Goal: Use online tool/utility: Utilize a website feature to perform a specific function

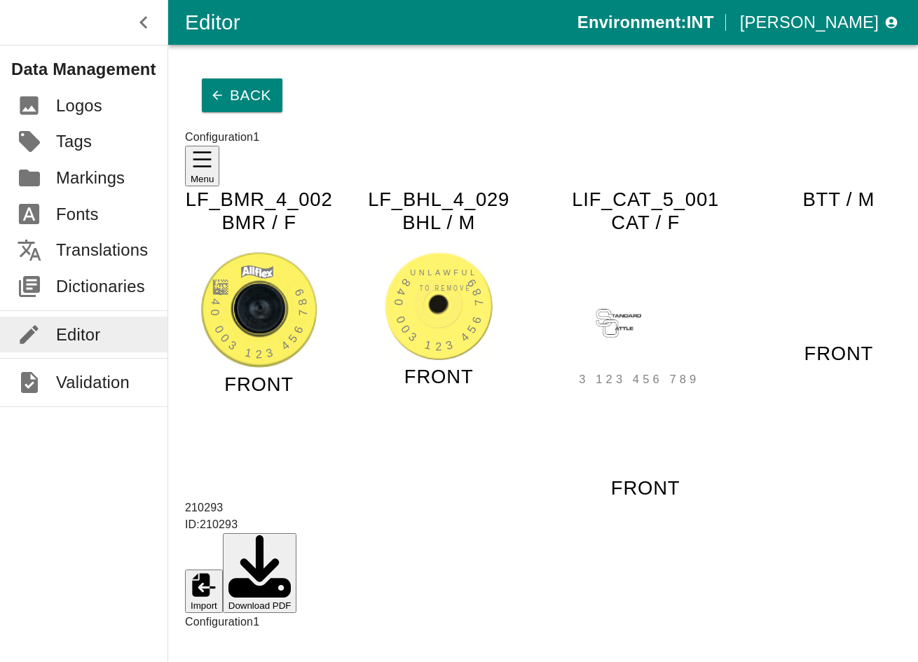
type input "99999999"
click at [203, 78] on button "Back" at bounding box center [242, 95] width 81 height 34
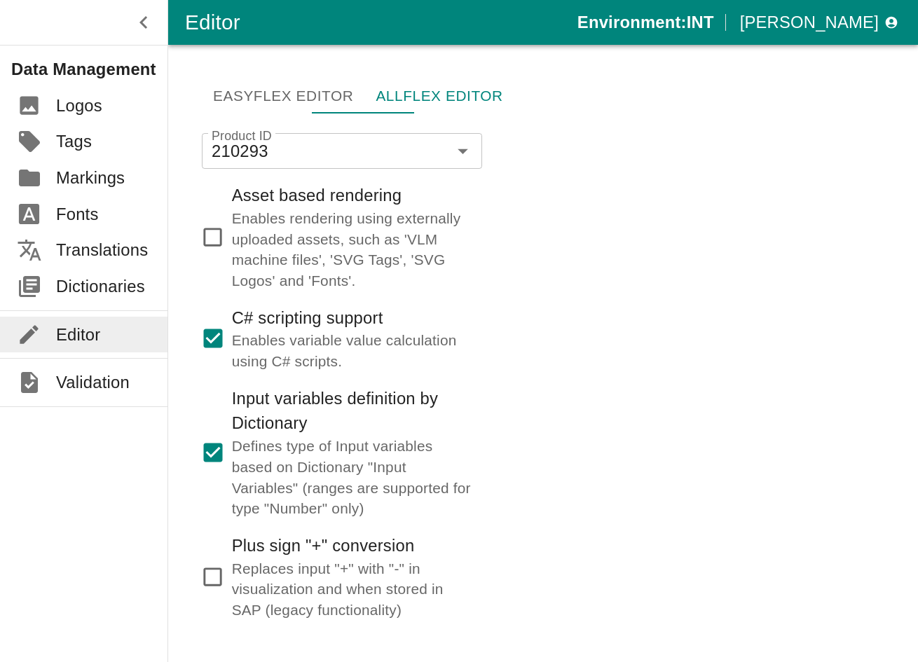
click at [286, 330] on p "Enables variable value calculation using C# scripts." at bounding box center [351, 350] width 239 height 41
click at [232, 320] on input "C# scripting support Enables variable value calculation using C# scripts." at bounding box center [213, 339] width 38 height 38
checkbox input "false"
click at [353, 635] on button "Confirm" at bounding box center [342, 654] width 280 height 38
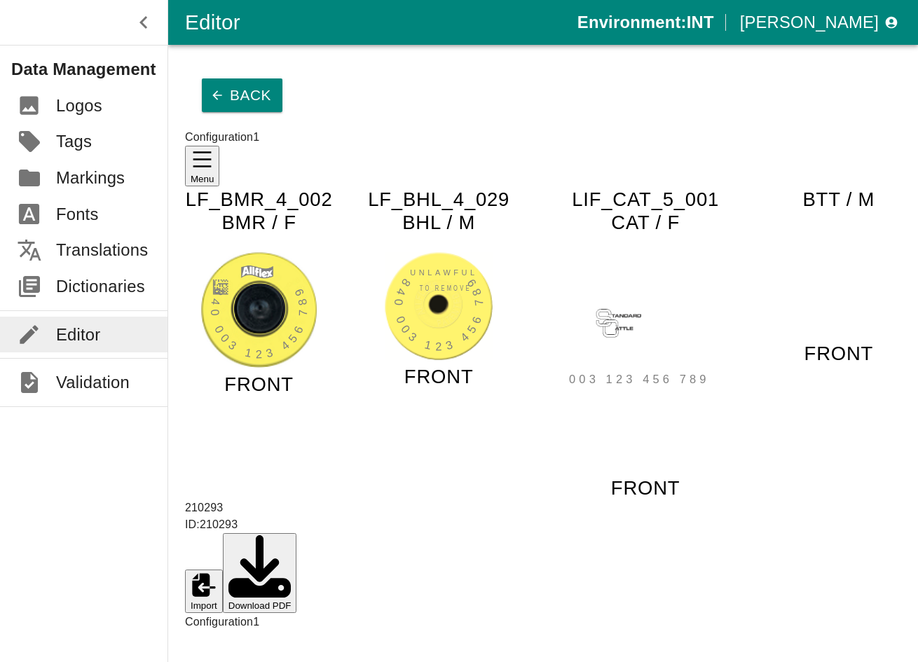
type input "9999991123123212"
click at [297, 533] on button "Download PDF" at bounding box center [260, 573] width 74 height 80
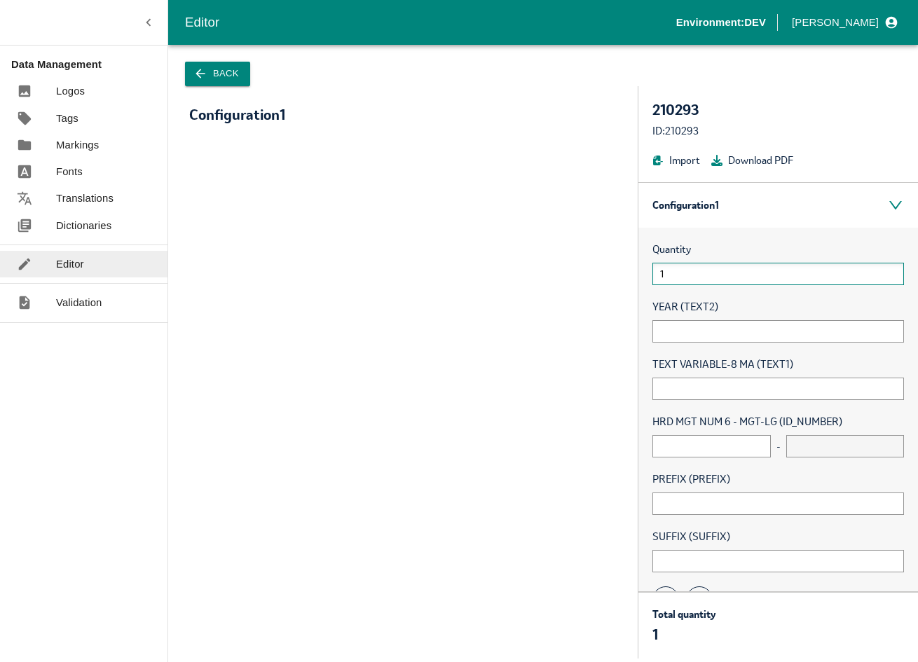
click at [698, 268] on input "1" at bounding box center [778, 274] width 252 height 22
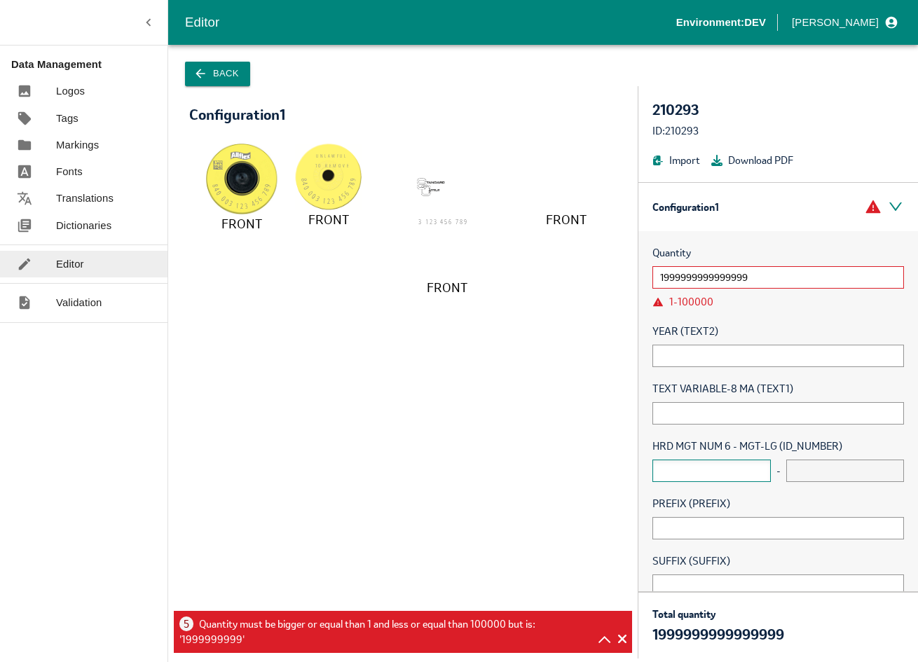
type input "1999999999999999"
click at [746, 464] on input "text" at bounding box center [711, 471] width 118 height 22
type input "5"
type input "9"
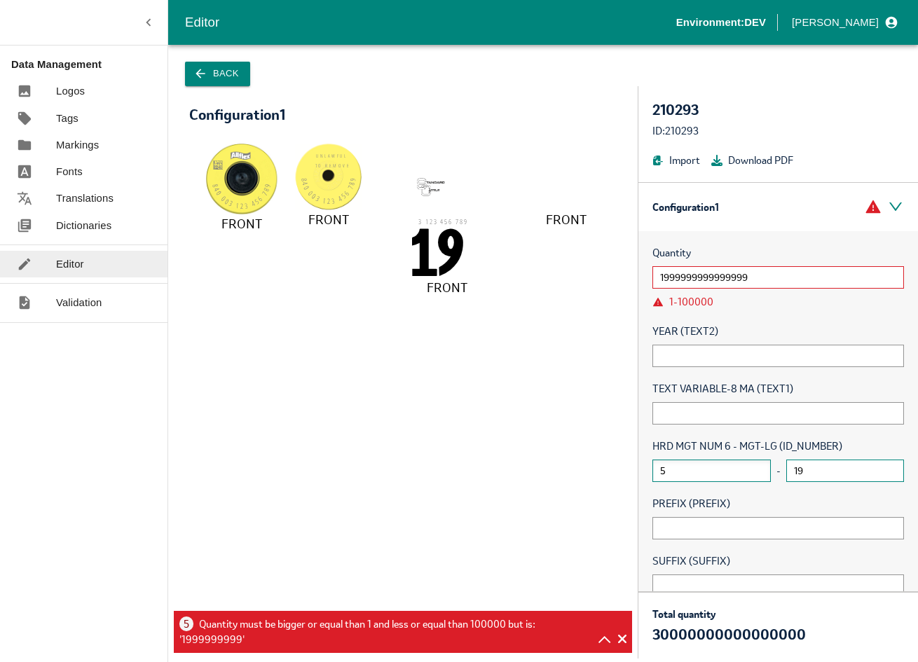
type input "1"
click at [719, 467] on input "5" at bounding box center [711, 471] width 118 height 22
drag, startPoint x: 763, startPoint y: 279, endPoint x: 552, endPoint y: 276, distance: 211.7
click at [552, 276] on div "Configuration 1 Menu 840 003 123 456 78 9 FRONT UNLAWFU L TO REMOV E 840 003 12…" at bounding box center [543, 372] width 750 height 573
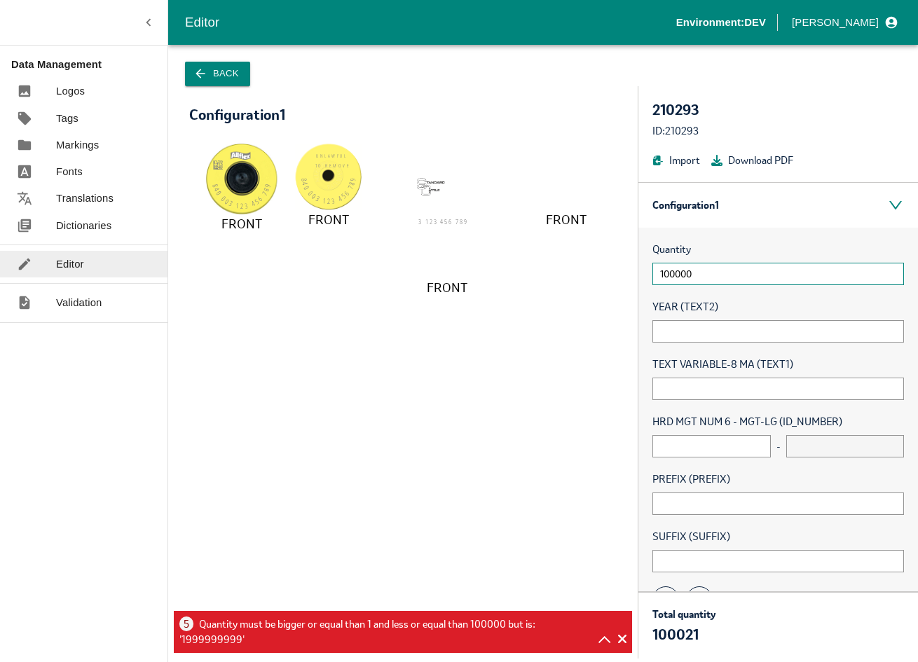
type input "100000"
click at [624, 638] on span at bounding box center [622, 639] width 8 height 15
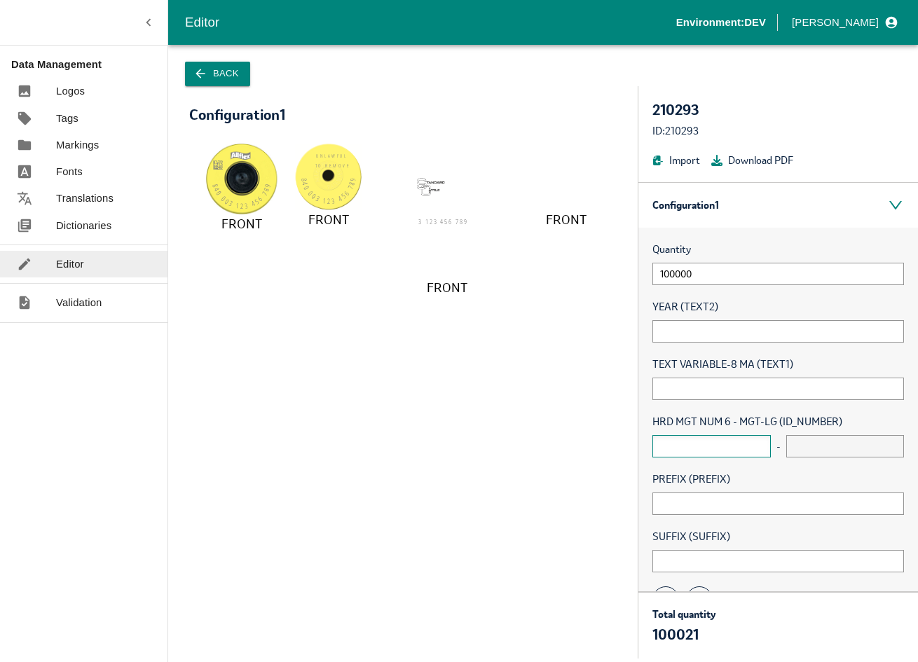
click at [695, 438] on input "text" at bounding box center [711, 446] width 118 height 22
type input "100"
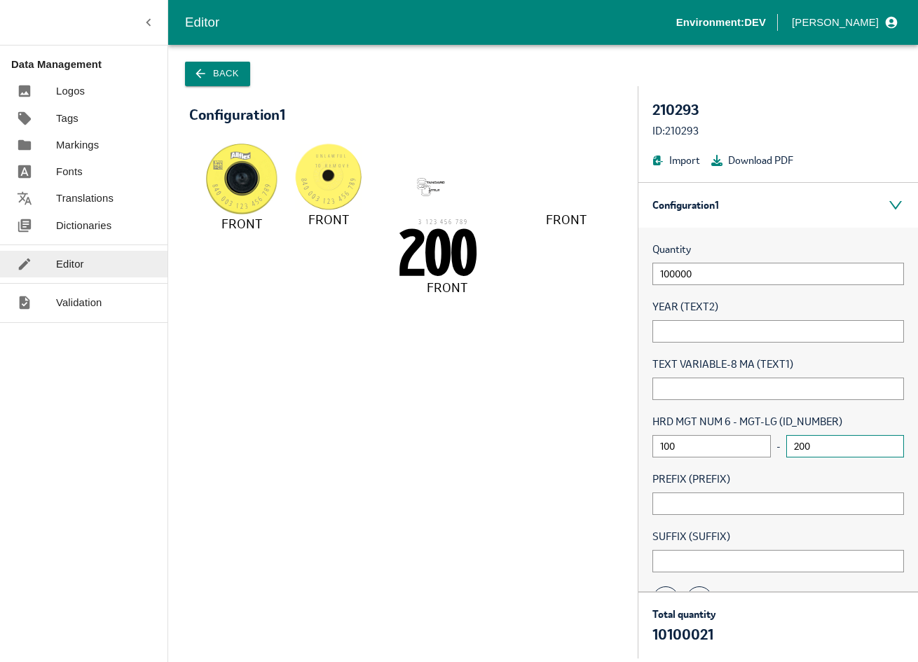
type input "200"
click at [205, 70] on icon "button" at bounding box center [200, 74] width 14 height 14
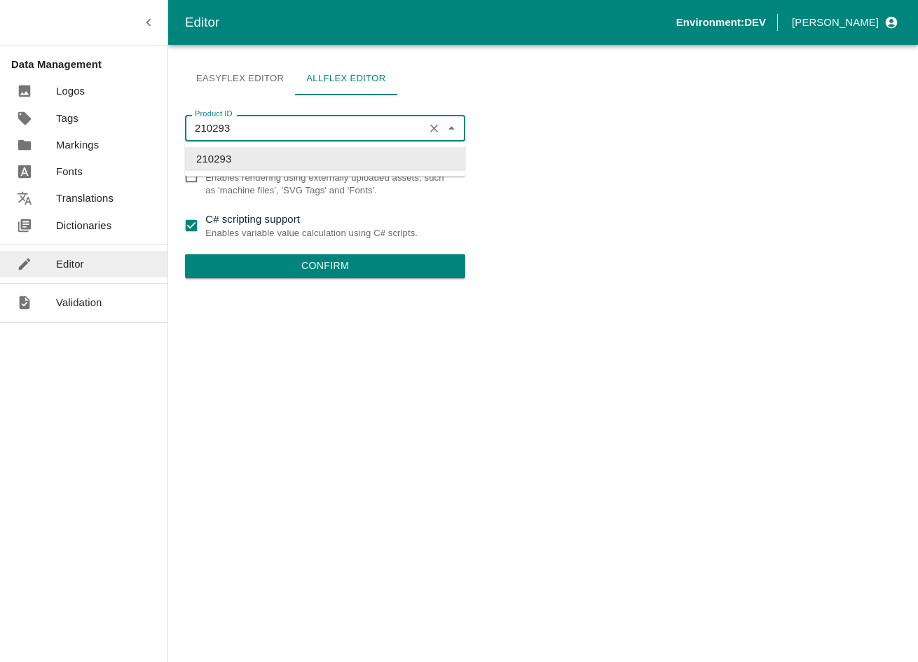
drag, startPoint x: 313, startPoint y: 132, endPoint x: 86, endPoint y: 108, distance: 227.6
click at [86, 108] on div "Editor Environment: DEV Kamil Kotlar Data Management Logos Tags Markings Fonts …" at bounding box center [459, 331] width 918 height 662
